Goal: Register for event/course

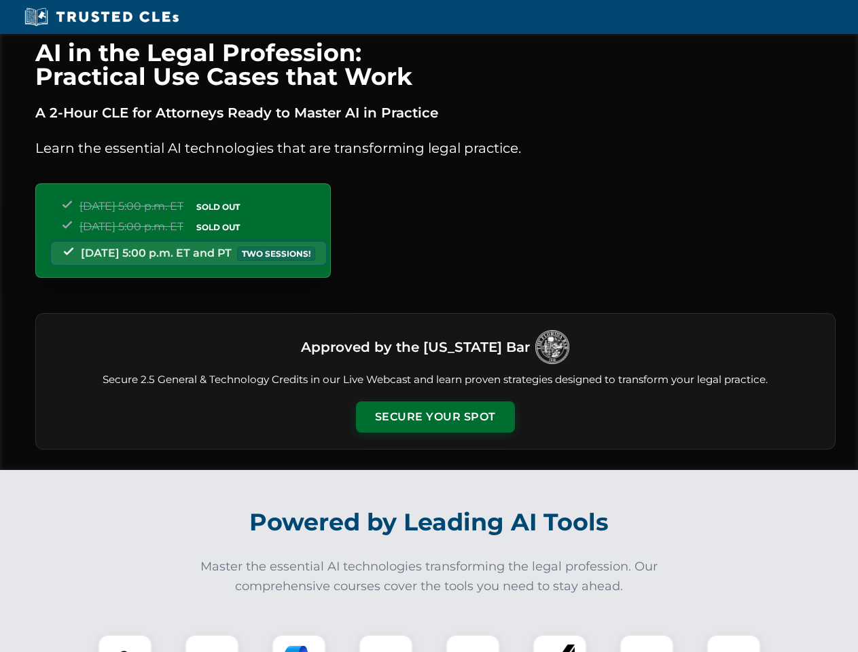
click at [435, 417] on button "Secure Your Spot" at bounding box center [435, 416] width 159 height 31
click at [125, 643] on img at bounding box center [124, 661] width 39 height 39
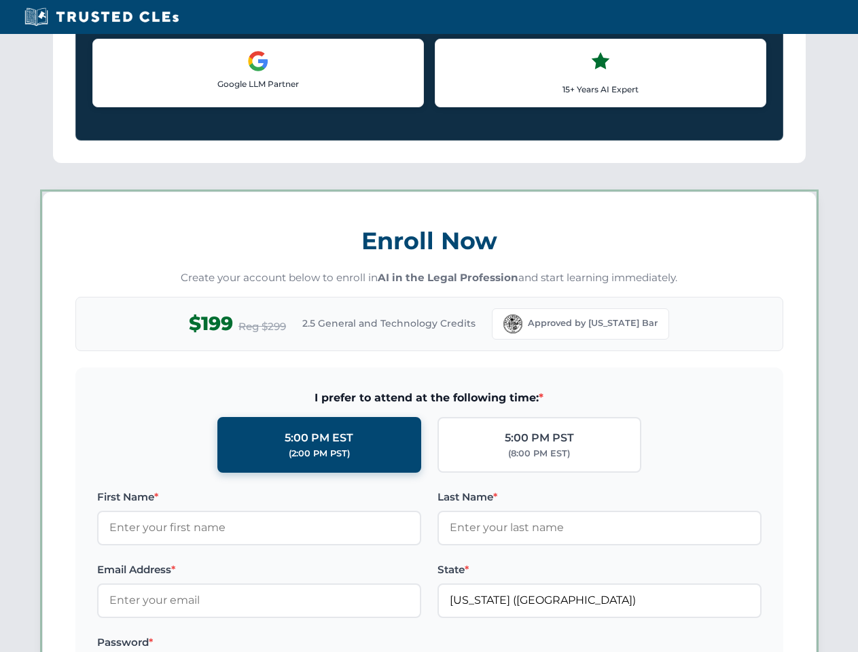
click at [299, 643] on label "Password *" at bounding box center [259, 642] width 324 height 16
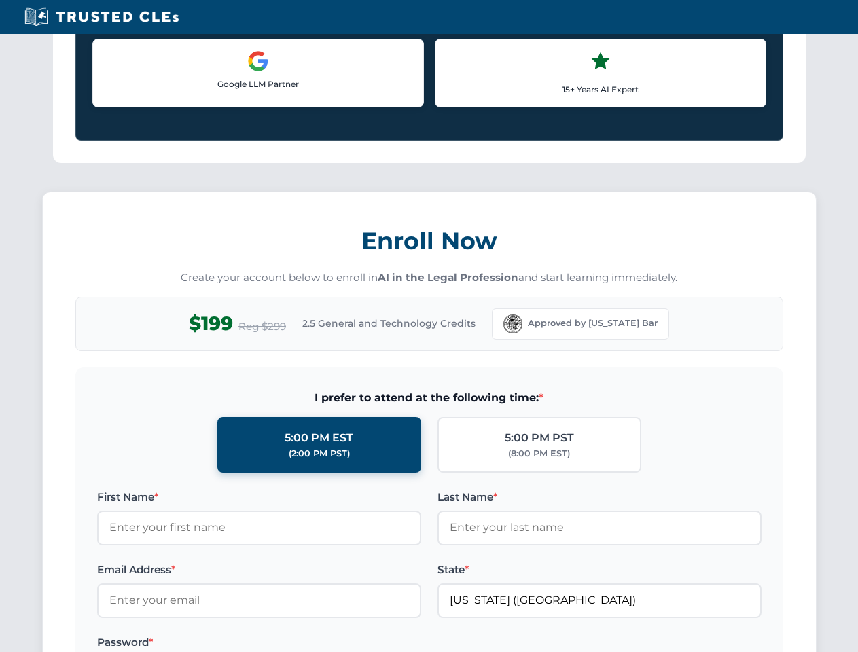
scroll to position [1333, 0]
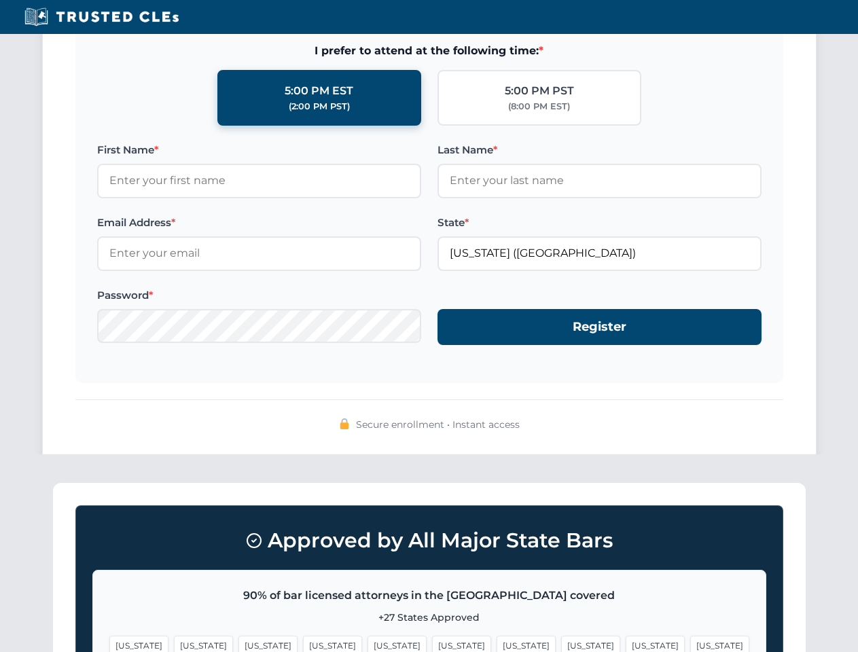
click at [626, 643] on span "[US_STATE]" at bounding box center [655, 646] width 59 height 20
